Goal: Transaction & Acquisition: Purchase product/service

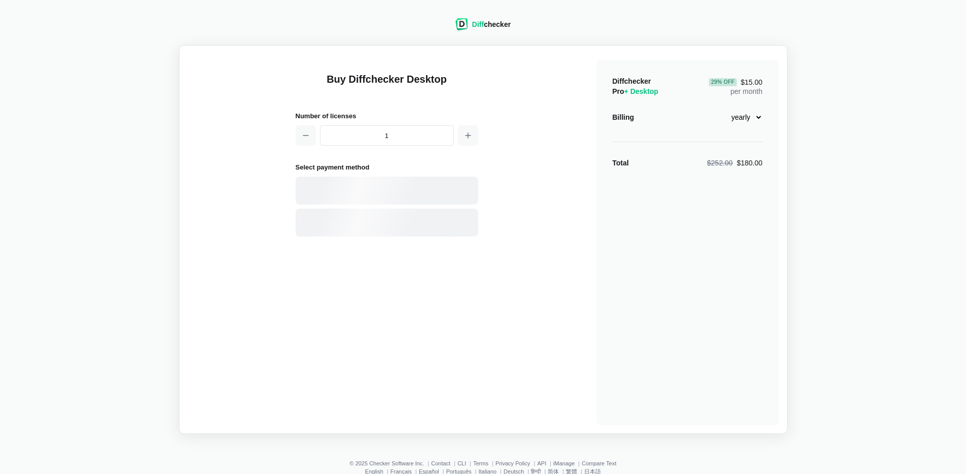
select select "desktop-yearly-180"
click at [403, 193] on div "Card" at bounding box center [404, 191] width 137 height 10
select select "[GEOGRAPHIC_DATA]"
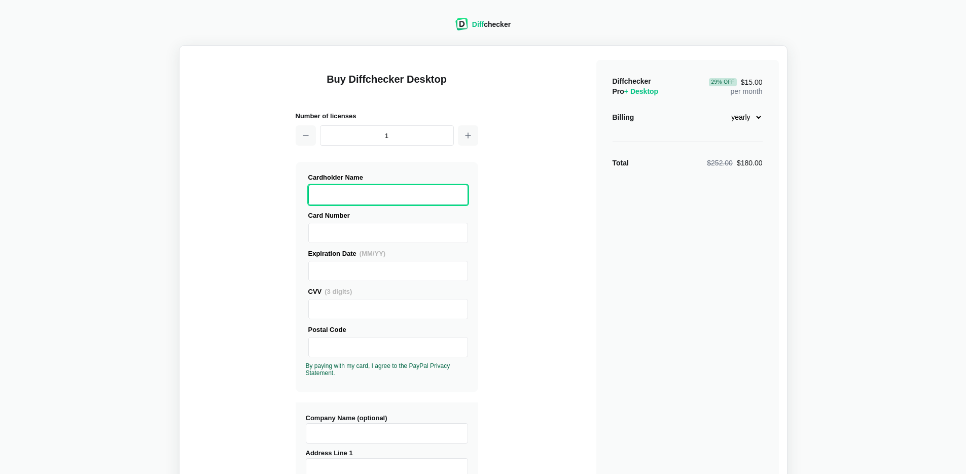
click at [364, 210] on div "Card Number" at bounding box center [388, 215] width 160 height 11
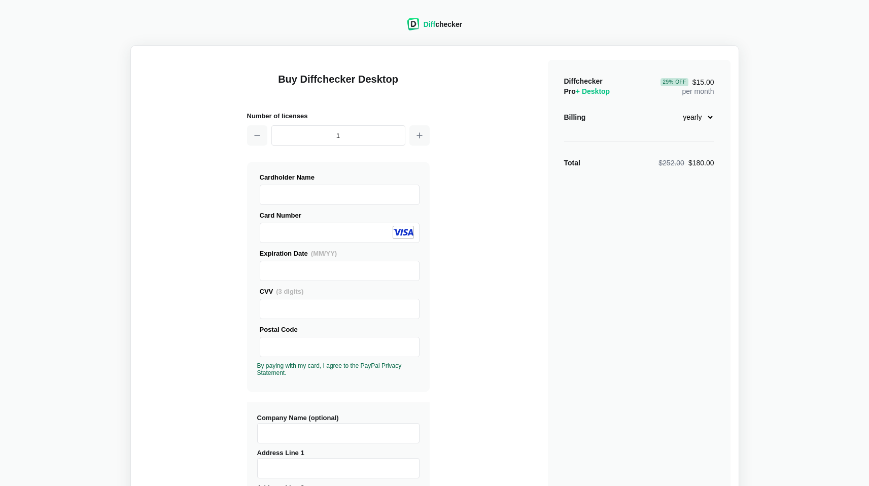
click at [220, 250] on div "Buy Diffchecker Desktop Number of licenses 1 Visa MasterCard Union Pay American…" at bounding box center [434, 387] width 591 height 666
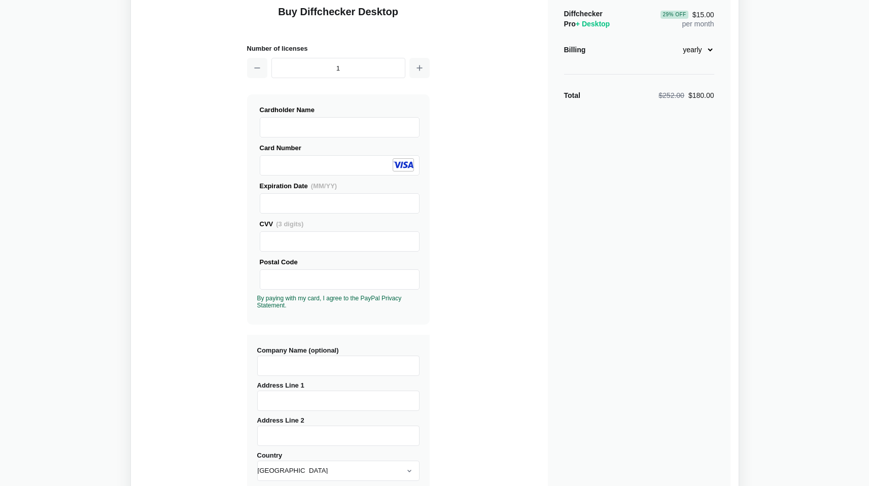
scroll to position [87, 0]
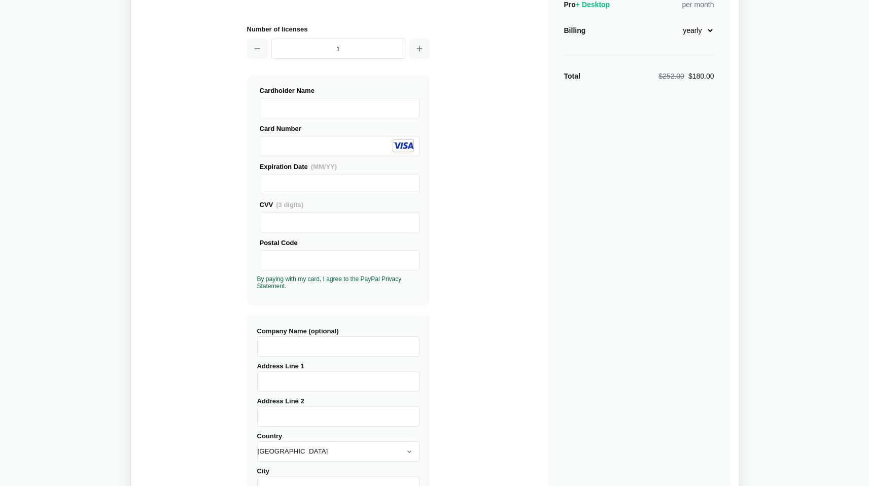
click at [286, 350] on input "Company Name (optional)" at bounding box center [338, 346] width 162 height 20
type input "Migrate Mate"
click at [223, 372] on div "Buy Diffchecker Desktop Number of licenses 1 Visa MasterCard Union Pay American…" at bounding box center [434, 300] width 591 height 666
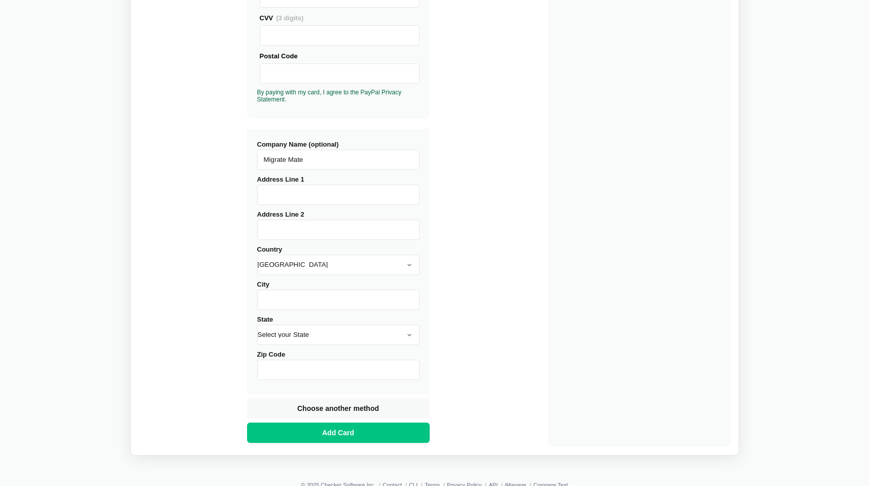
scroll to position [278, 0]
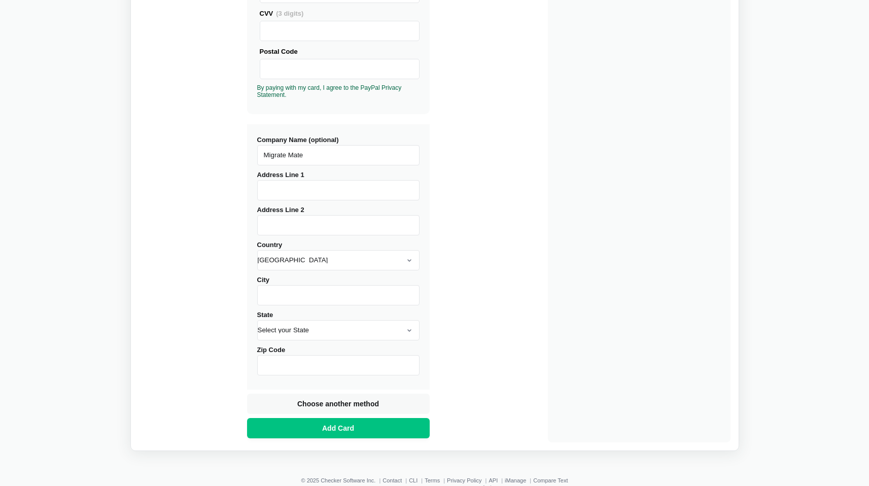
click at [288, 359] on input "Zip Code" at bounding box center [338, 365] width 162 height 20
type input "11201"
click at [287, 330] on select "Select your State [US_STATE] [US_STATE] [US_STATE] [US_STATE] [US_STATE] [US_ST…" at bounding box center [338, 330] width 162 height 20
select select "NY"
click at [257, 320] on select "Select your State [US_STATE] [US_STATE] [US_STATE] [US_STATE] [US_STATE] [US_ST…" at bounding box center [338, 330] width 162 height 20
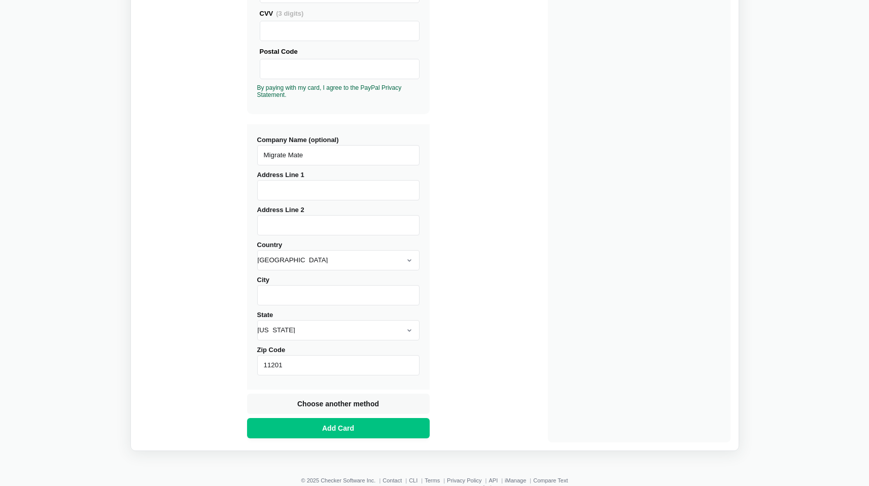
click at [203, 367] on div "Buy Diffchecker Desktop Number of licenses 1 Visa MasterCard Union Pay American…" at bounding box center [434, 109] width 591 height 666
click at [281, 299] on input "City" at bounding box center [338, 295] width 162 height 20
type input "[GEOGRAPHIC_DATA]"
click at [233, 272] on div "Buy Diffchecker Desktop Number of licenses 1 Visa MasterCard Union Pay American…" at bounding box center [434, 109] width 591 height 666
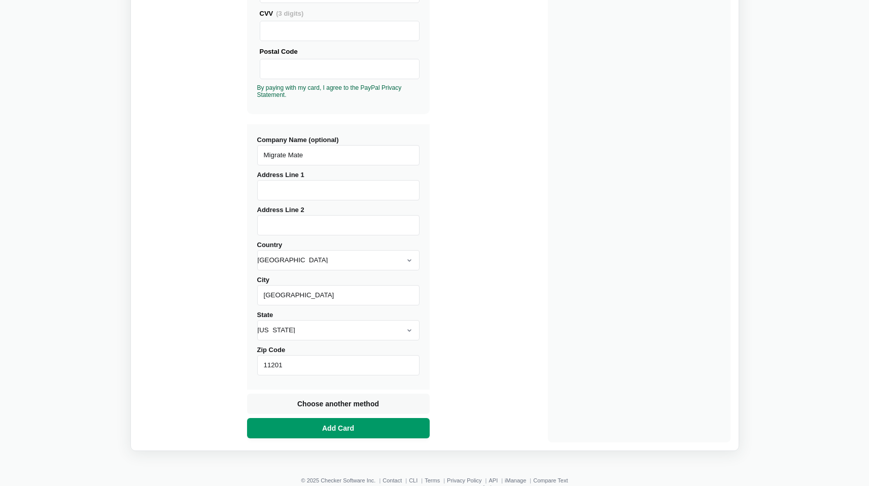
click at [316, 431] on button "Add Card" at bounding box center [338, 428] width 183 height 20
type input "43J"
click at [343, 428] on span "Add Card" at bounding box center [338, 428] width 36 height 10
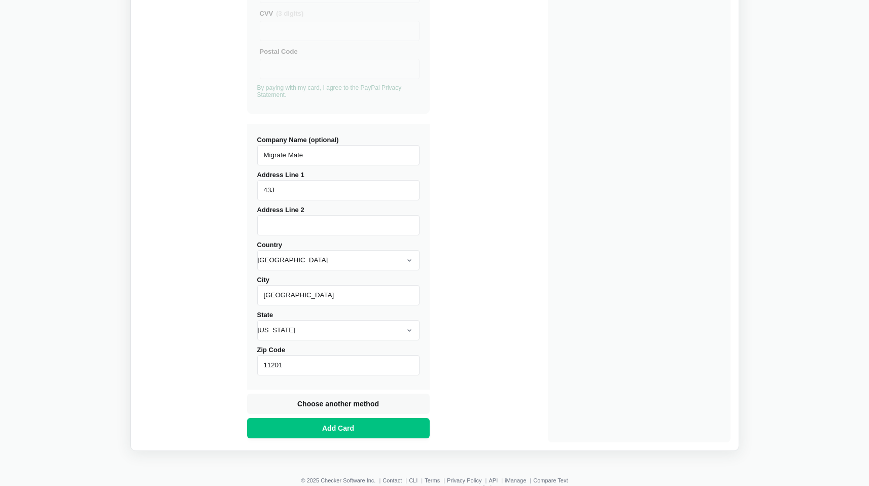
scroll to position [11, 0]
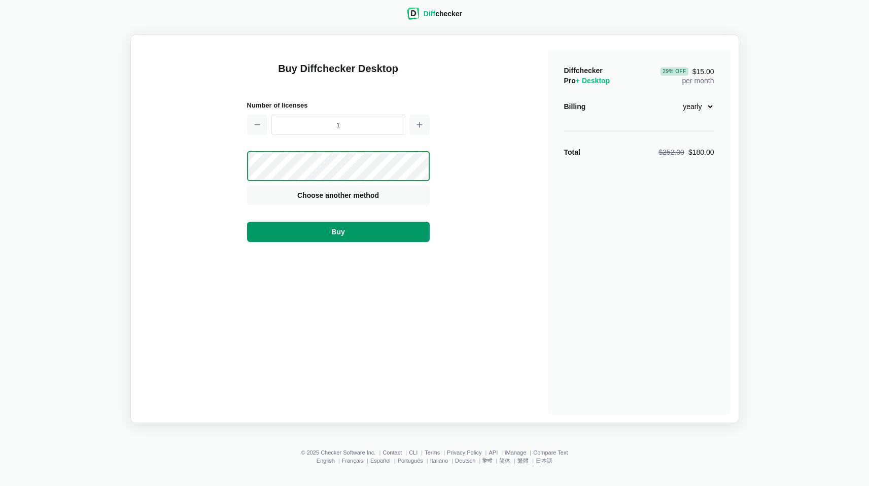
click at [304, 236] on button "Buy" at bounding box center [338, 232] width 183 height 20
click at [691, 104] on select "monthly yearly" at bounding box center [692, 106] width 44 height 17
click at [220, 134] on div "Buy Diffchecker Desktop Number of licenses 1 Visa MasterCard Union Pay American…" at bounding box center [434, 228] width 591 height 371
click at [689, 109] on select "monthly yearly" at bounding box center [692, 106] width 44 height 17
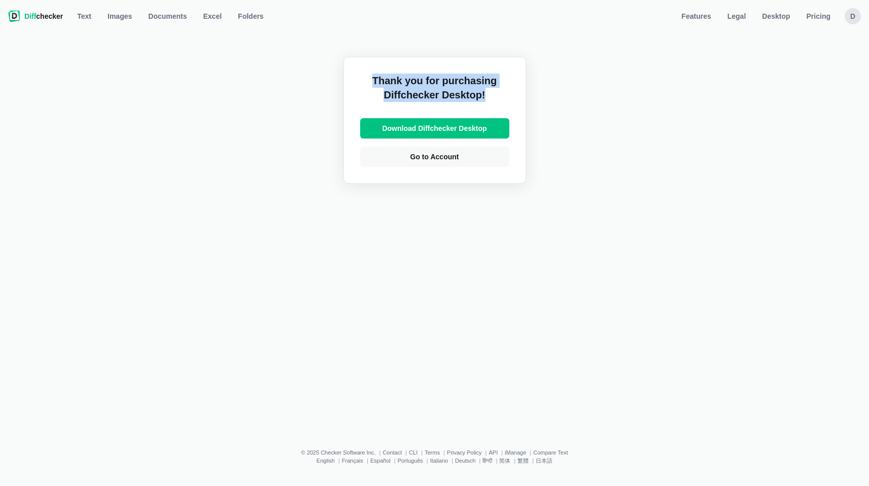
drag, startPoint x: 365, startPoint y: 77, endPoint x: 544, endPoint y: 94, distance: 179.9
click at [544, 94] on div "Thank you for purchasing Diffchecker Desktop! Download Diffchecker Desktop Go t…" at bounding box center [434, 229] width 857 height 407
click at [462, 156] on link "Go to Account" at bounding box center [434, 157] width 149 height 20
